Goal: Information Seeking & Learning: Understand process/instructions

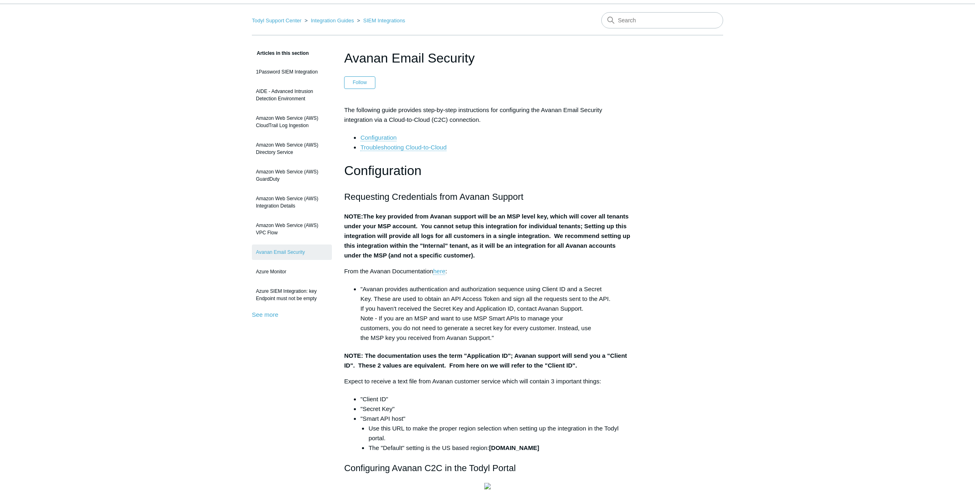
scroll to position [43, 0]
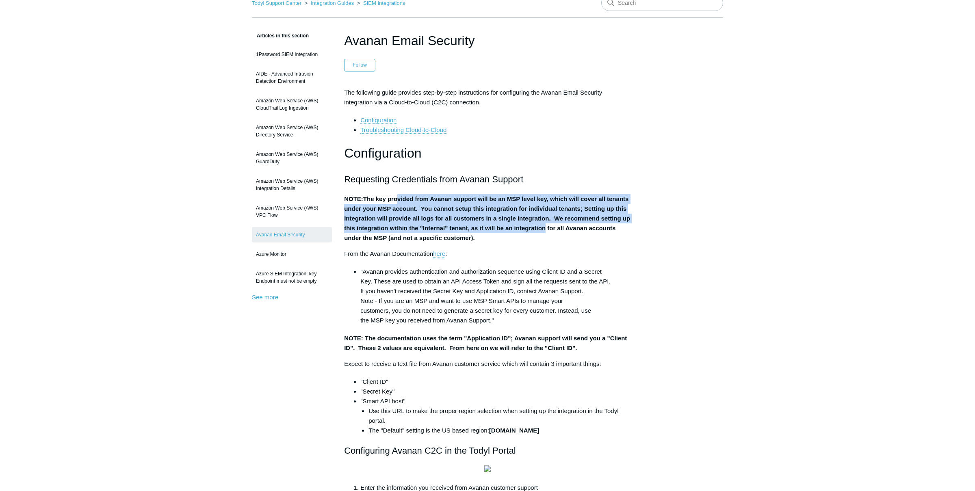
drag, startPoint x: 441, startPoint y: 199, endPoint x: 575, endPoint y: 230, distance: 138.1
click at [575, 230] on strong "The key provided from Avanan support will be an MSP level key, which will cover…" at bounding box center [487, 218] width 286 height 46
click at [463, 233] on strong "The key provided from Avanan support will be an MSP level key, which will cover…" at bounding box center [487, 218] width 286 height 46
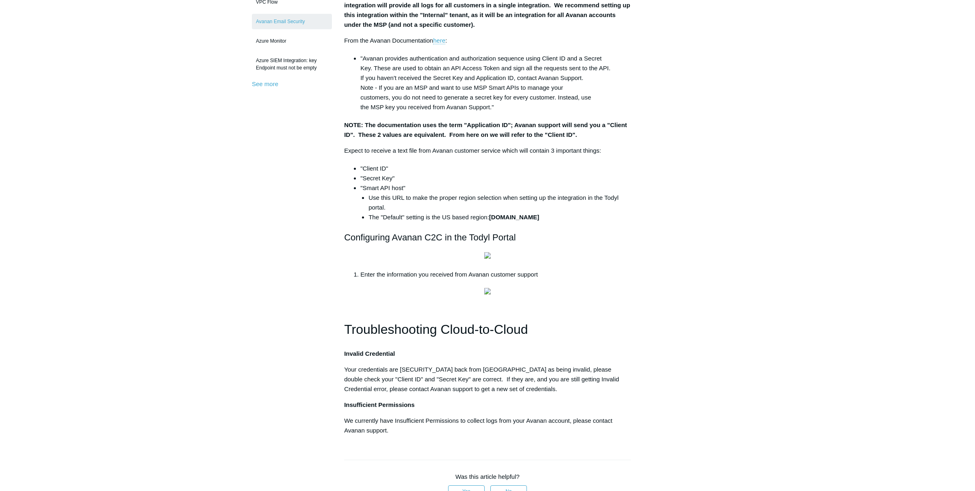
scroll to position [85, 0]
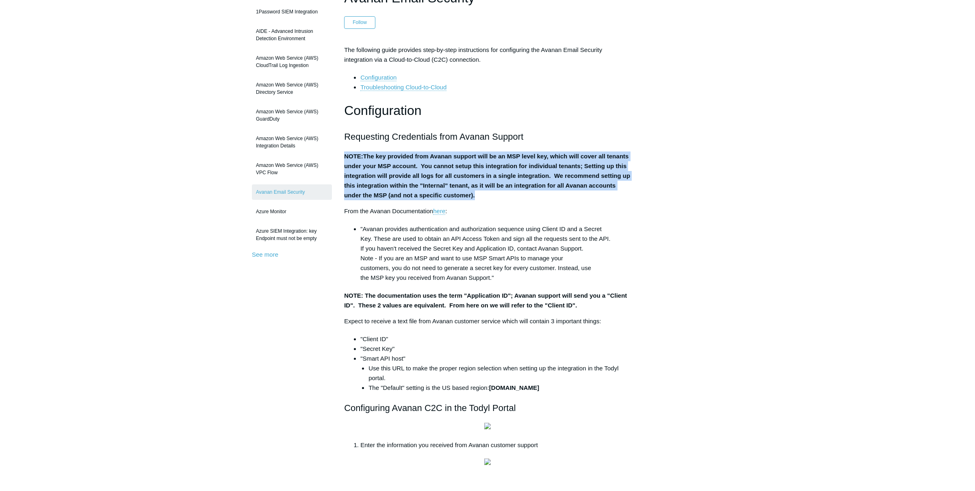
drag, startPoint x: 345, startPoint y: 158, endPoint x: 524, endPoint y: 197, distance: 183.0
click at [524, 197] on p "NOTE: The key provided from Avanan support will be an MSP level key, which will…" at bounding box center [487, 176] width 287 height 49
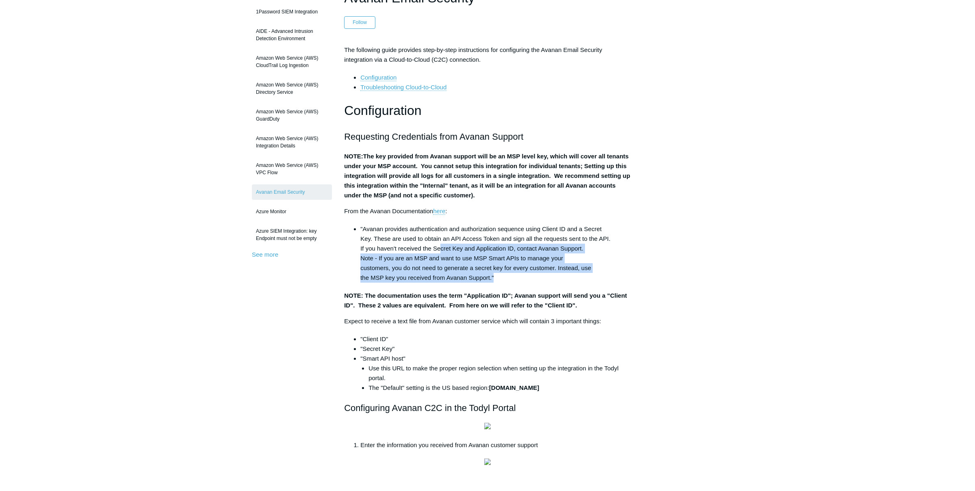
drag, startPoint x: 443, startPoint y: 252, endPoint x: 573, endPoint y: 276, distance: 132.9
click at [573, 276] on li ""Avanan provides authentication and authorization sequence using Client ID and …" at bounding box center [496, 253] width 271 height 59
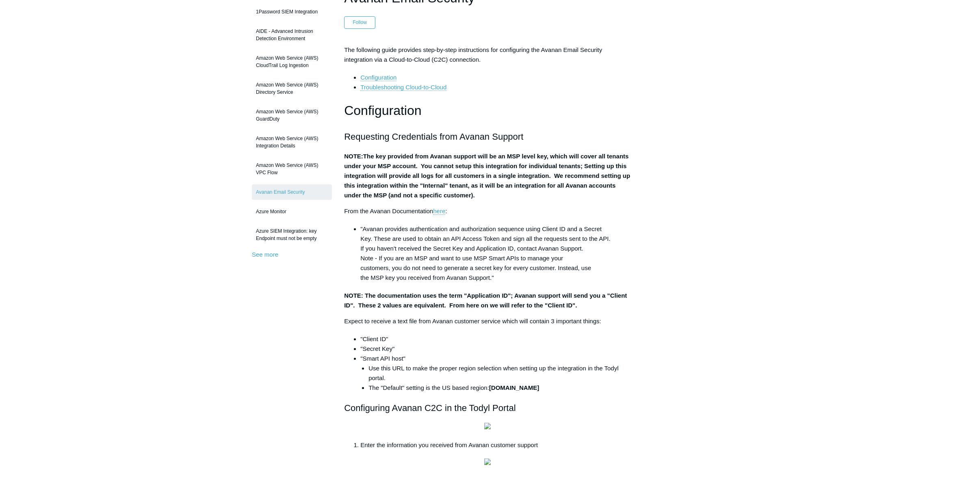
click at [443, 183] on p "NOTE: The key provided from Avanan support will be an MSP level key, which will…" at bounding box center [487, 176] width 287 height 49
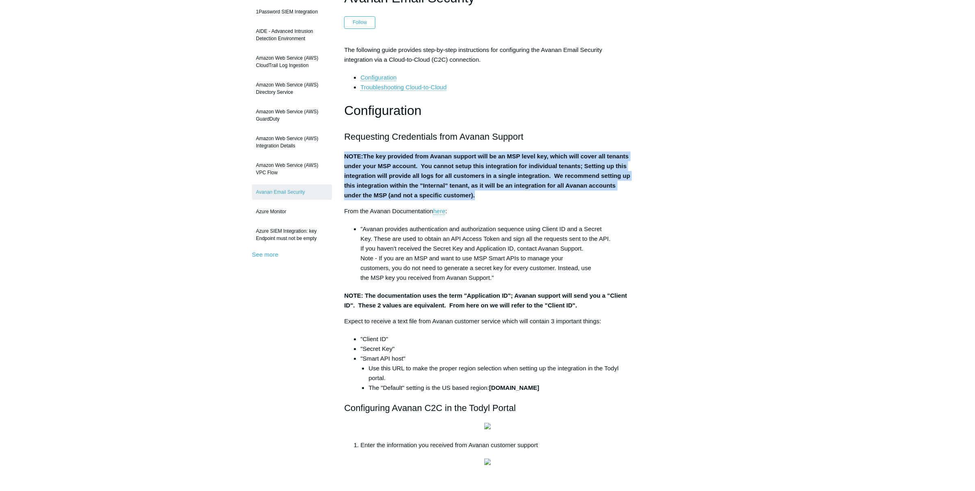
drag, startPoint x: 343, startPoint y: 155, endPoint x: 542, endPoint y: 197, distance: 203.2
click at [542, 197] on article "Avanan Email Security Follow Not yet followed by anyone The following guide pro…" at bounding box center [487, 435] width 311 height 895
copy p "NOTE: The key provided from Avanan support will be an MSP level key, which will…"
